Goal: Transaction & Acquisition: Purchase product/service

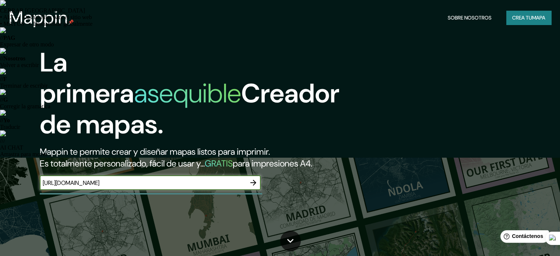
scroll to position [0, 154]
type input "[URL][DOMAIN_NAME]"
click at [248, 190] on button "button" at bounding box center [253, 182] width 15 height 15
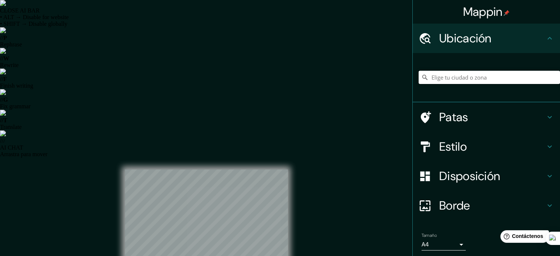
click at [448, 81] on input "Elige tu ciudad o zona" at bounding box center [489, 77] width 141 height 13
paste input "[URL][DOMAIN_NAME]"
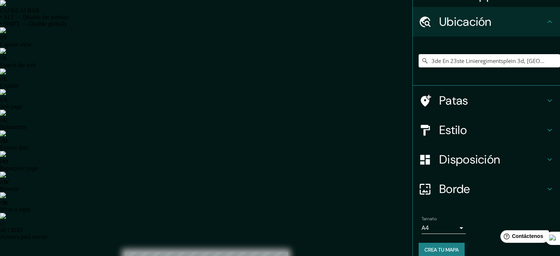
scroll to position [25, 0]
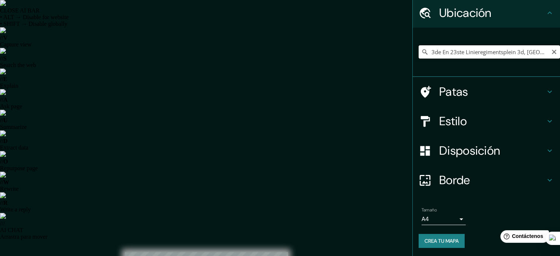
click at [452, 52] on input "3de En 23ste Linieregimentsplein 3d, [GEOGRAPHIC_DATA], [GEOGRAPHIC_DATA], [GEO…" at bounding box center [489, 51] width 141 height 13
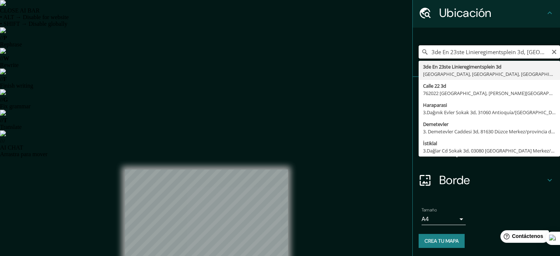
click at [452, 52] on input "3de En 23ste Linieregimentsplein 3d, [GEOGRAPHIC_DATA], [GEOGRAPHIC_DATA], [GEO…" at bounding box center [489, 51] width 141 height 13
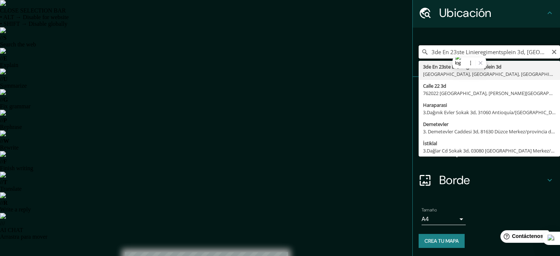
click at [452, 52] on input "3de En 23ste Linieregimentsplein 3d, [GEOGRAPHIC_DATA], [GEOGRAPHIC_DATA], [GEO…" at bounding box center [489, 51] width 141 height 13
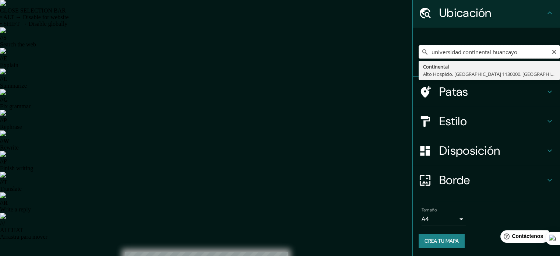
drag, startPoint x: 515, startPoint y: 53, endPoint x: 418, endPoint y: 55, distance: 96.8
click at [419, 55] on div "universidad continental [GEOGRAPHIC_DATA], [GEOGRAPHIC_DATA] 1130000, [GEOGRAPH…" at bounding box center [489, 51] width 141 height 13
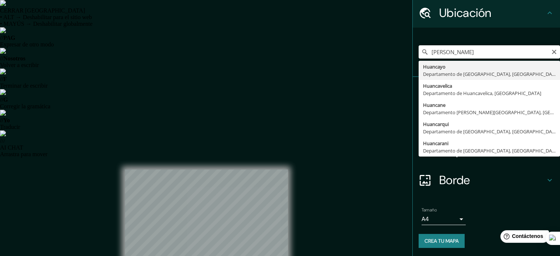
type input "Huancayo, [GEOGRAPHIC_DATA], [GEOGRAPHIC_DATA]"
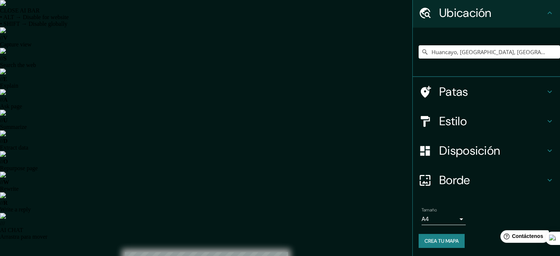
click at [545, 122] on icon at bounding box center [549, 121] width 9 height 9
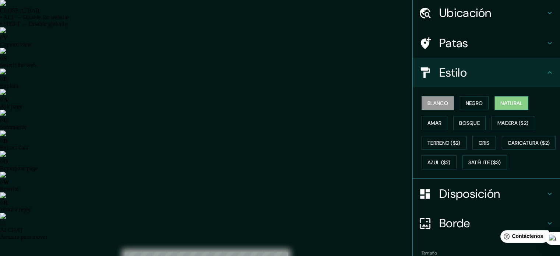
click at [496, 103] on button "Natural" at bounding box center [511, 103] width 34 height 14
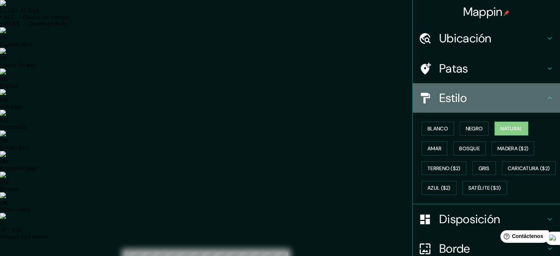
click at [534, 89] on div "Estilo" at bounding box center [486, 97] width 147 height 29
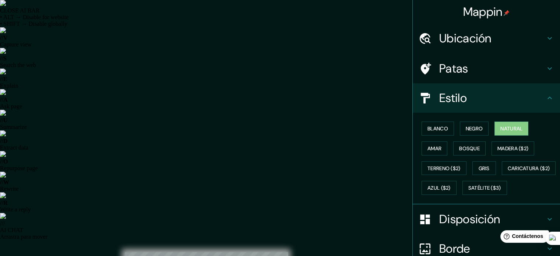
click at [545, 97] on icon at bounding box center [549, 97] width 9 height 9
click at [547, 72] on icon at bounding box center [549, 68] width 9 height 9
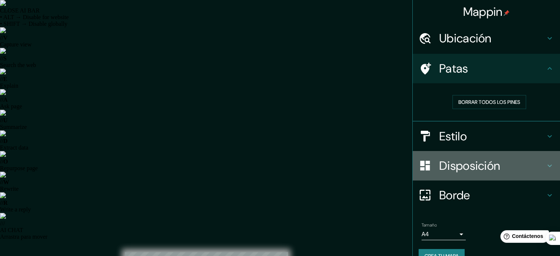
click at [522, 162] on h4 "Disposición" at bounding box center [492, 165] width 106 height 15
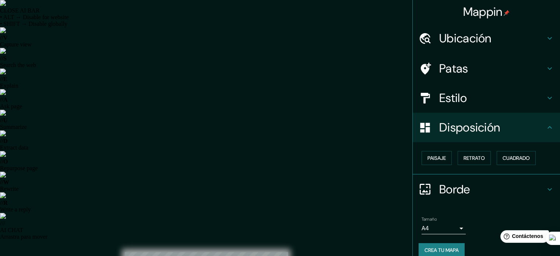
scroll to position [9, 0]
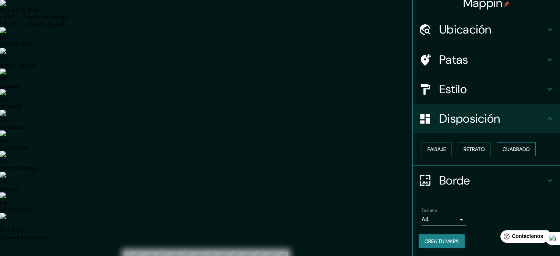
click at [520, 153] on font "Cuadrado" at bounding box center [515, 149] width 27 height 10
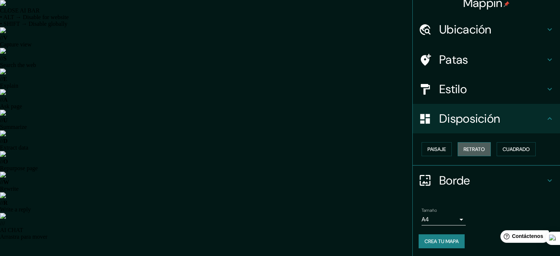
click at [481, 149] on button "Retrato" at bounding box center [474, 149] width 33 height 14
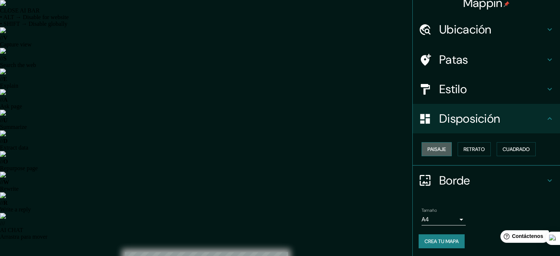
click at [437, 149] on font "Paisaje" at bounding box center [436, 149] width 18 height 7
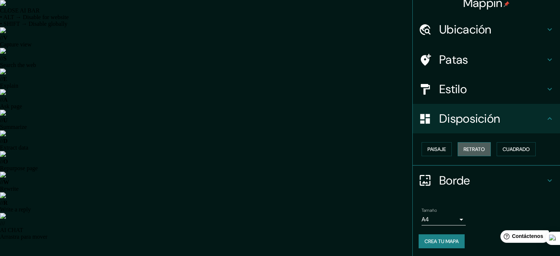
click at [481, 148] on button "Retrato" at bounding box center [474, 149] width 33 height 14
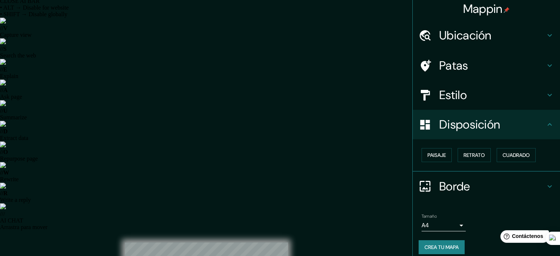
scroll to position [0, 0]
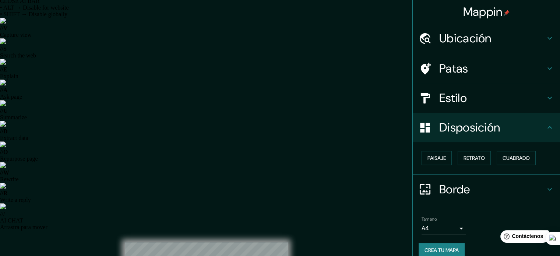
click at [537, 48] on div "Ubicación" at bounding box center [486, 38] width 147 height 29
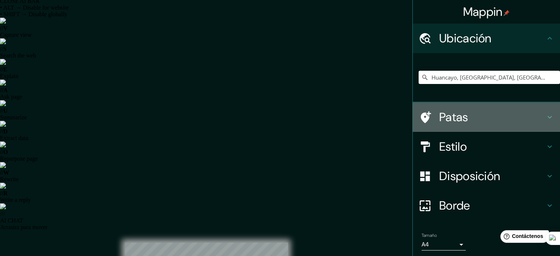
click at [532, 110] on h4 "Patas" at bounding box center [492, 117] width 106 height 15
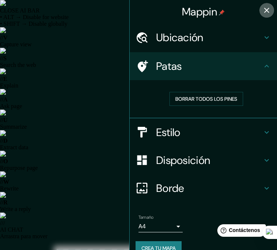
click at [262, 12] on icon "button" at bounding box center [266, 10] width 9 height 9
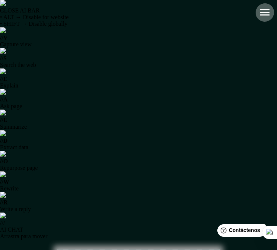
click at [271, 13] on button "button" at bounding box center [264, 12] width 19 height 19
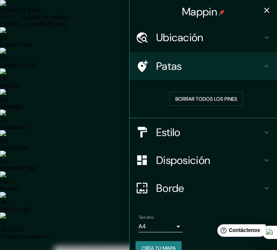
click at [262, 128] on icon at bounding box center [266, 132] width 9 height 9
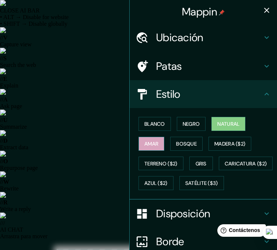
click at [153, 143] on font "Amar" at bounding box center [151, 144] width 14 height 7
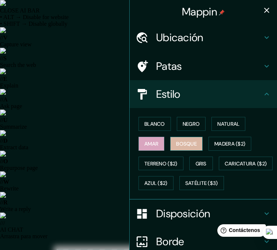
click at [178, 146] on font "Bosque" at bounding box center [186, 144] width 21 height 7
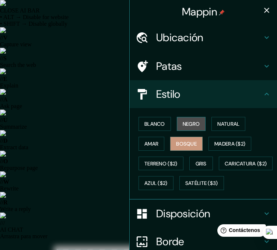
click at [187, 124] on font "Negro" at bounding box center [191, 124] width 17 height 7
